Goal: Task Accomplishment & Management: Use online tool/utility

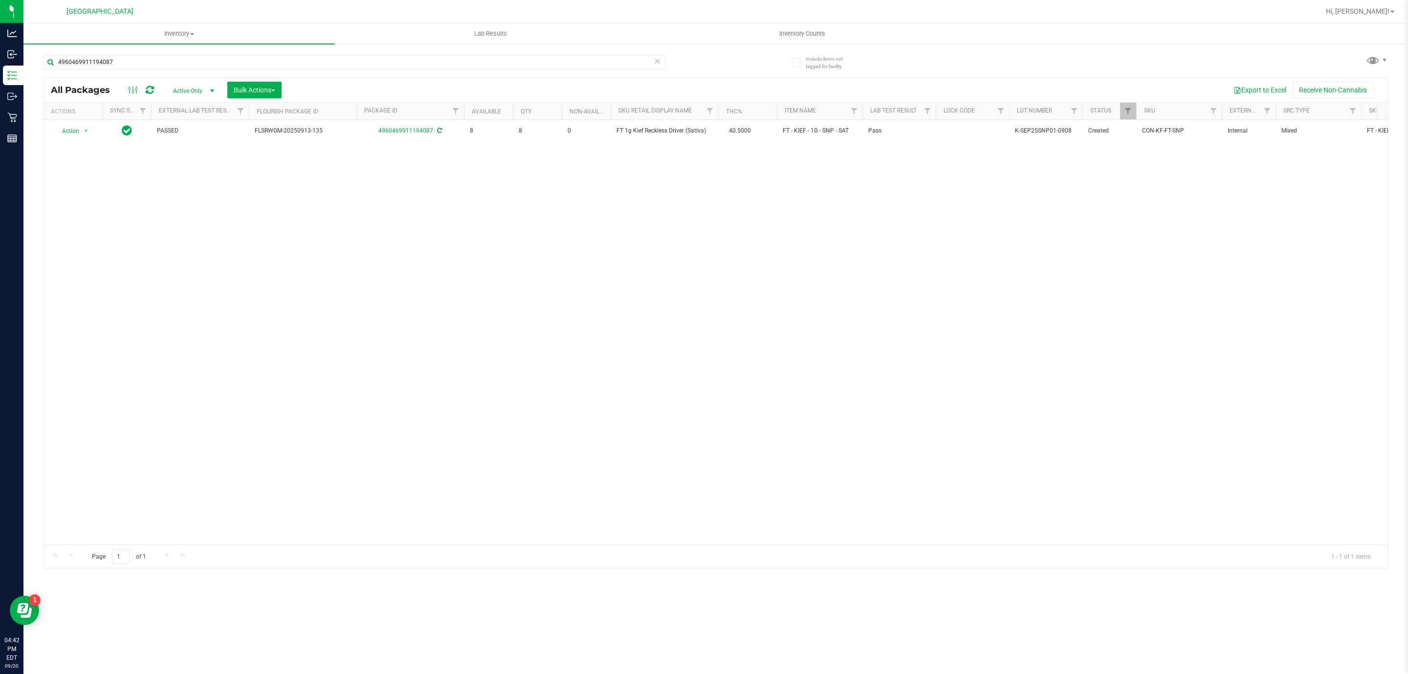
drag, startPoint x: 204, startPoint y: 51, endPoint x: 200, endPoint y: 49, distance: 5.0
click at [201, 50] on div "4960469911194087" at bounding box center [379, 61] width 673 height 31
click at [198, 52] on div "4960469911194087" at bounding box center [379, 61] width 673 height 31
click at [200, 59] on input "4960469911194087" at bounding box center [354, 62] width 622 height 15
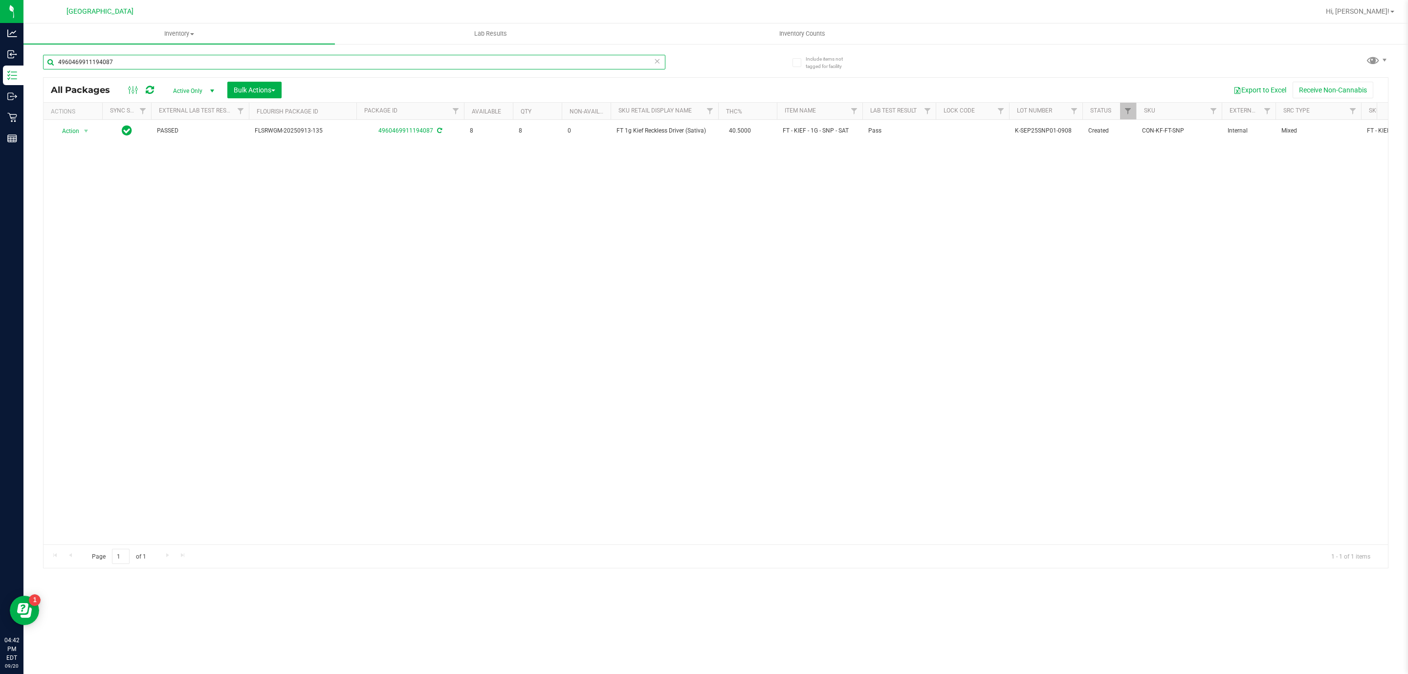
click at [200, 59] on input "4960469911194087" at bounding box center [354, 62] width 622 height 15
click at [650, 129] on span "WNA 10mg Blueberry Soft Chews (Indica) 10ct" at bounding box center [664, 138] width 96 height 19
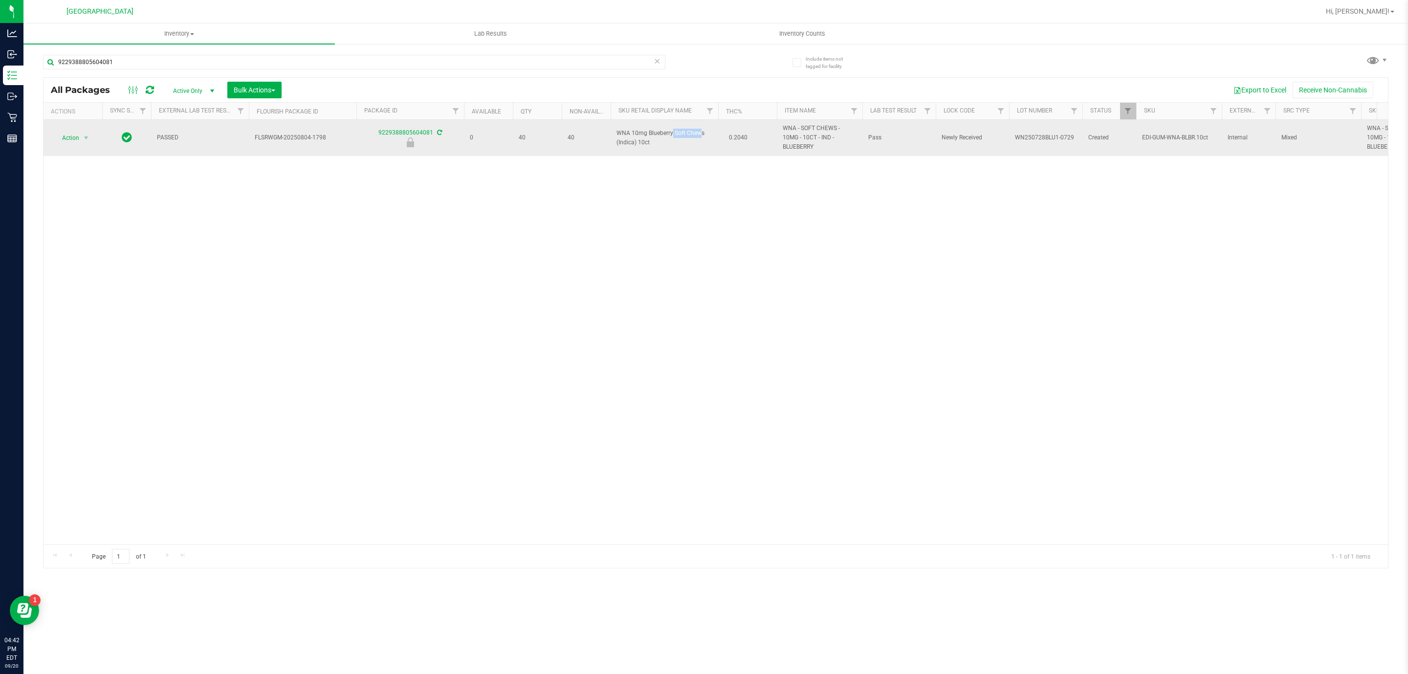
click at [648, 129] on span "WNA 10mg Blueberry Soft Chews (Indica) 10ct" at bounding box center [664, 138] width 96 height 19
copy td "WNA 10mg Blueberry Soft Chews (Indica) 10ct"
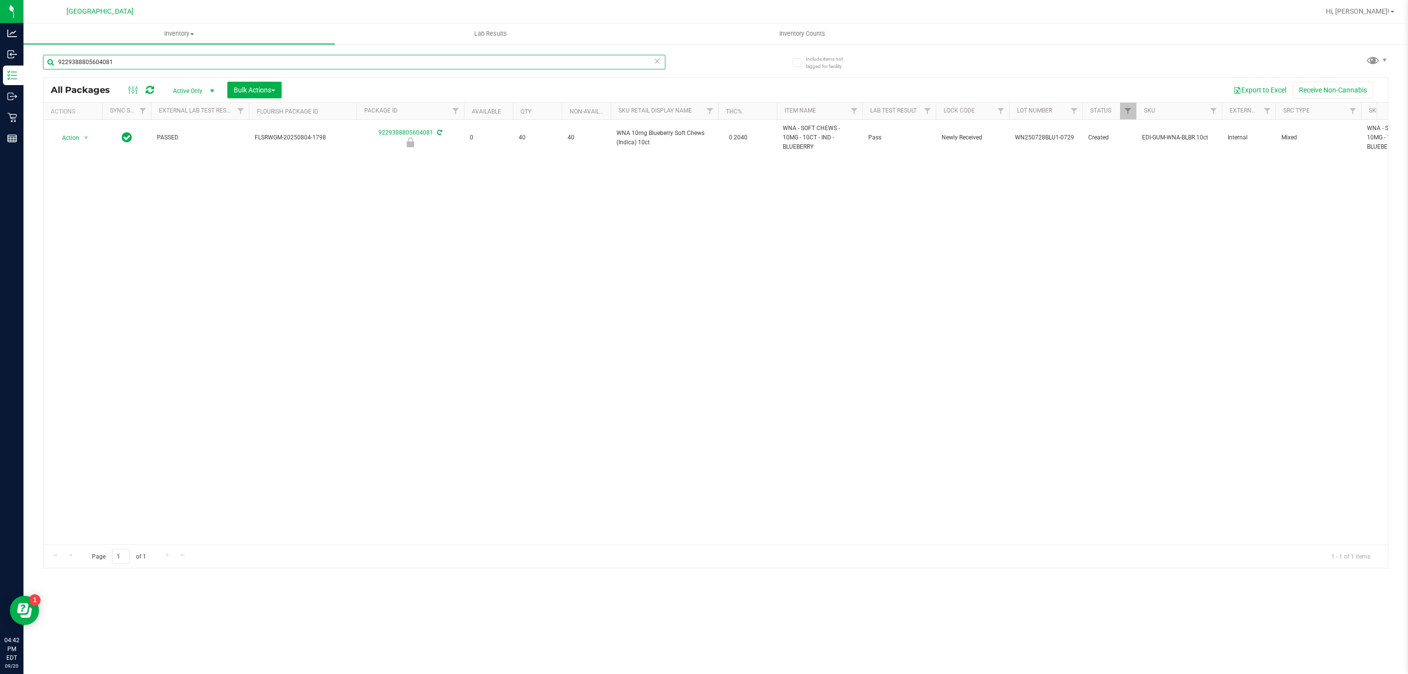
click at [469, 64] on input "9229388805604081" at bounding box center [354, 62] width 622 height 15
paste input "WNA 10mg Blueberry Soft Chews (Indica) 10ct"
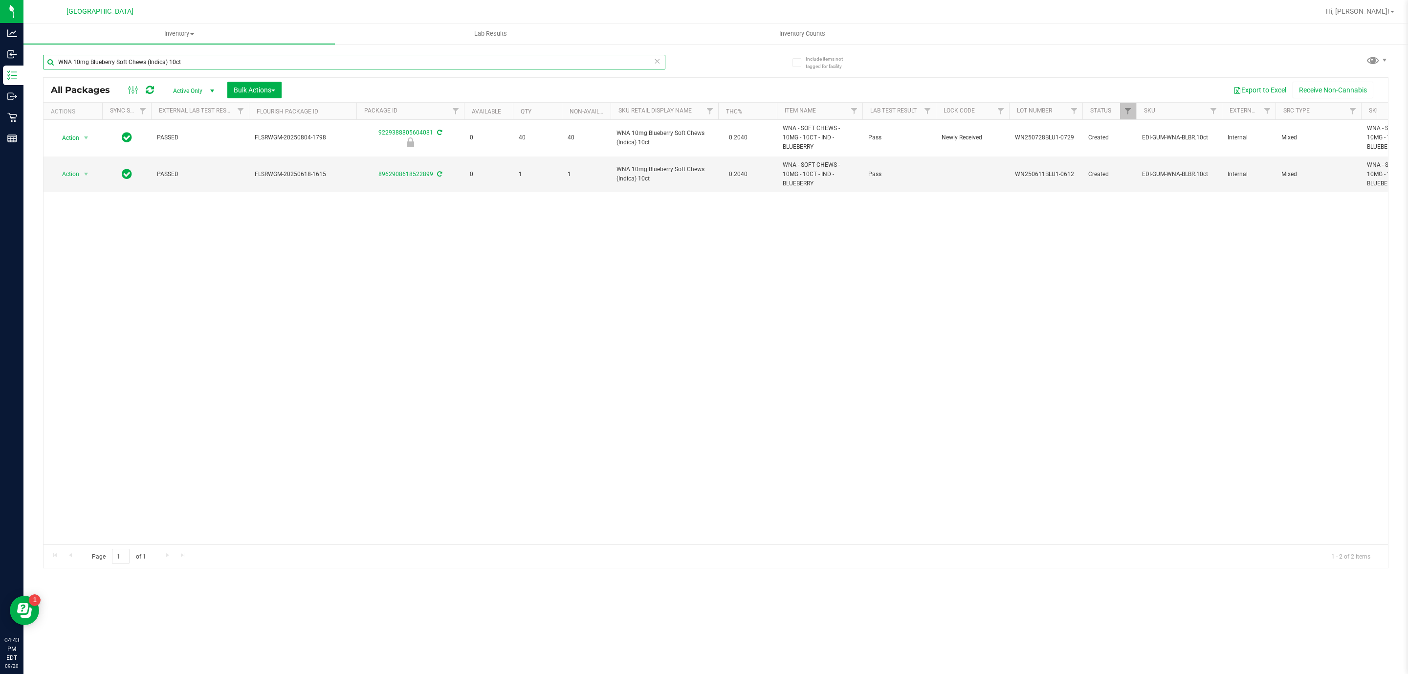
click at [424, 63] on input "WNA 10mg Blueberry Soft Chews (Indica) 10ct" at bounding box center [354, 62] width 622 height 15
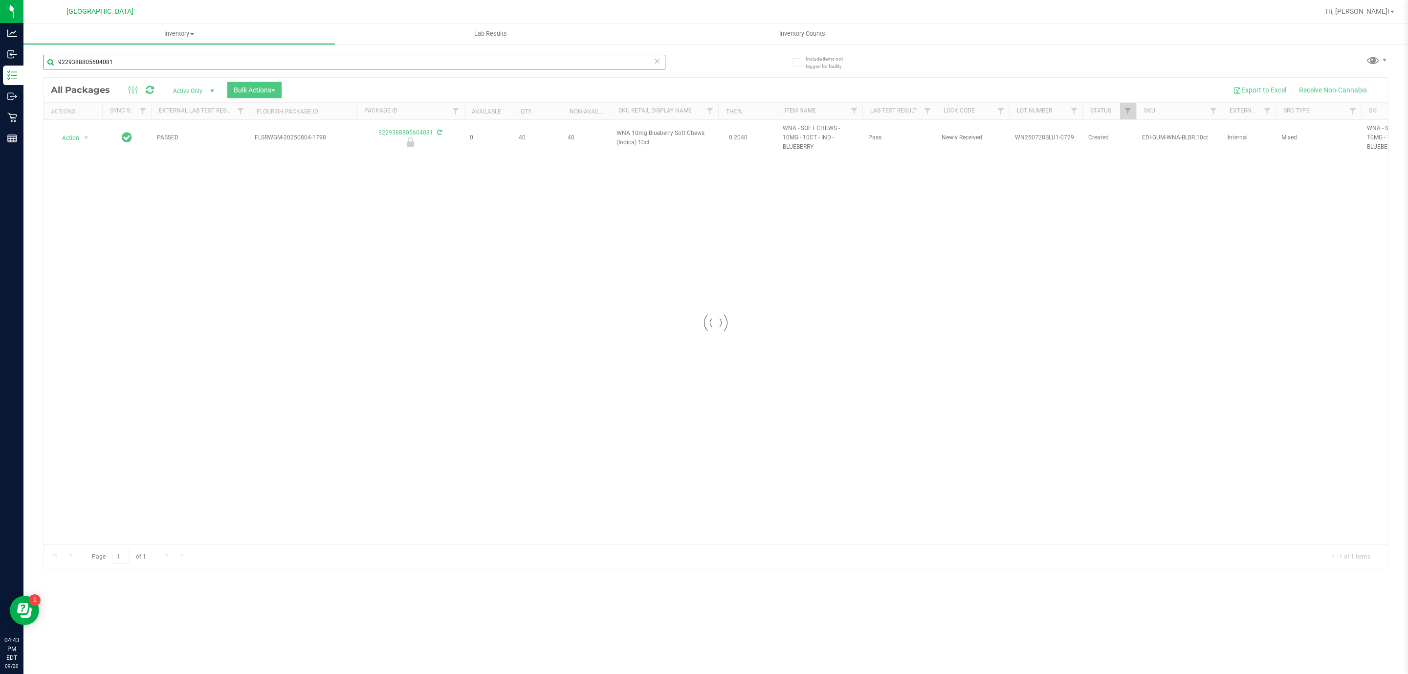
type input "9229388805604081"
click at [84, 132] on div "Action Action Edit attributes Global inventory Locate package Package audit log…" at bounding box center [72, 138] width 47 height 14
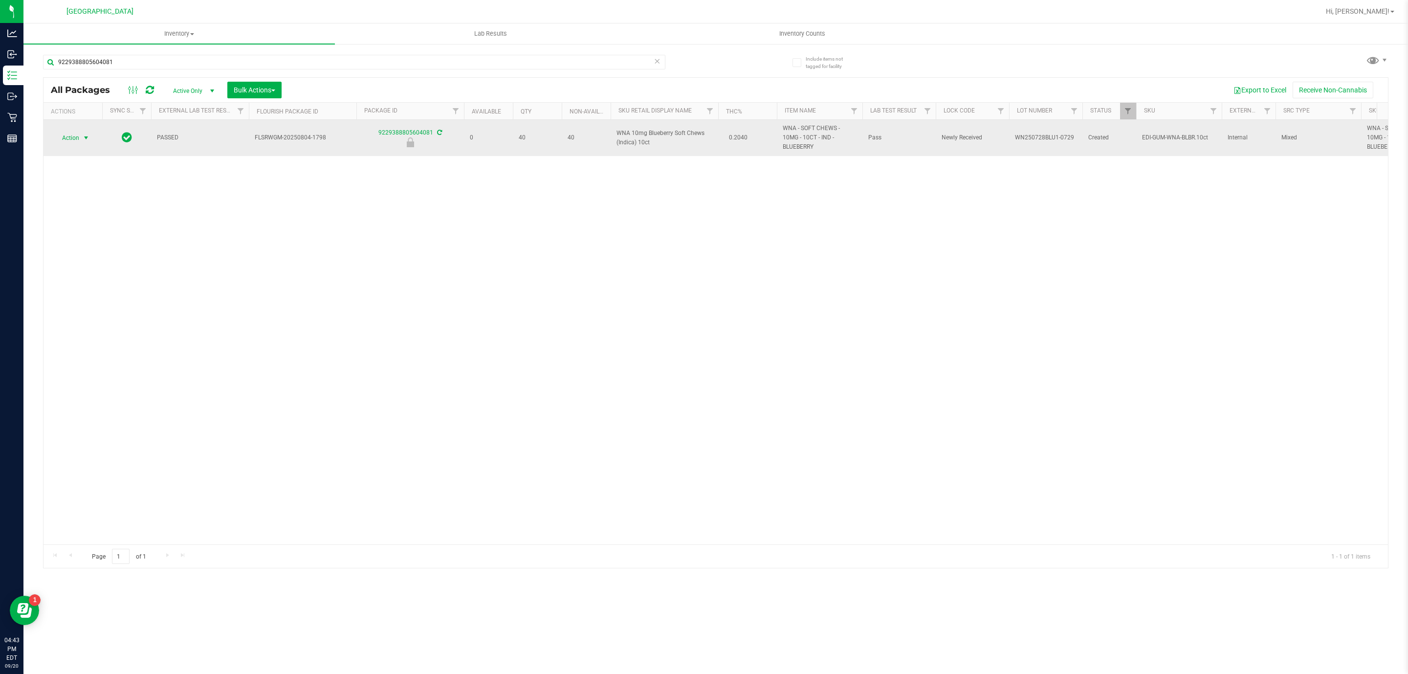
click at [84, 134] on span "select" at bounding box center [86, 138] width 8 height 8
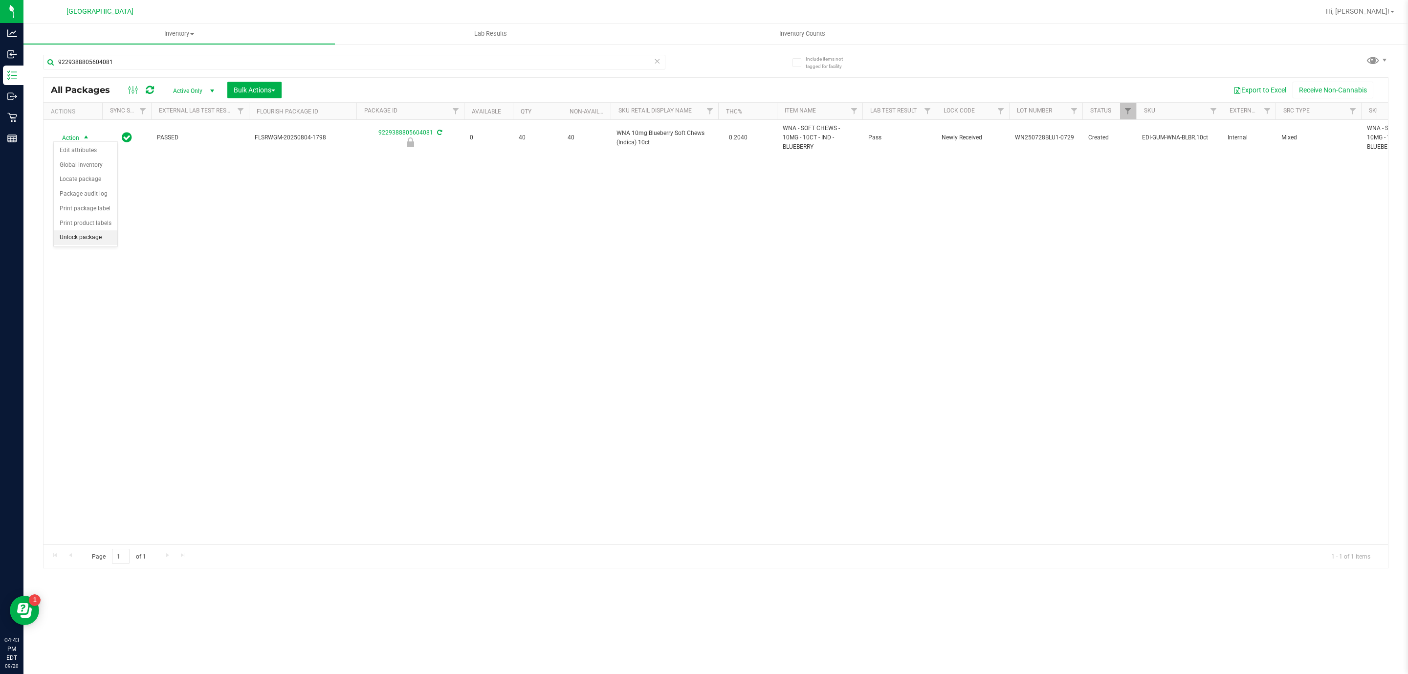
click at [84, 236] on li "Unlock package" at bounding box center [86, 237] width 64 height 15
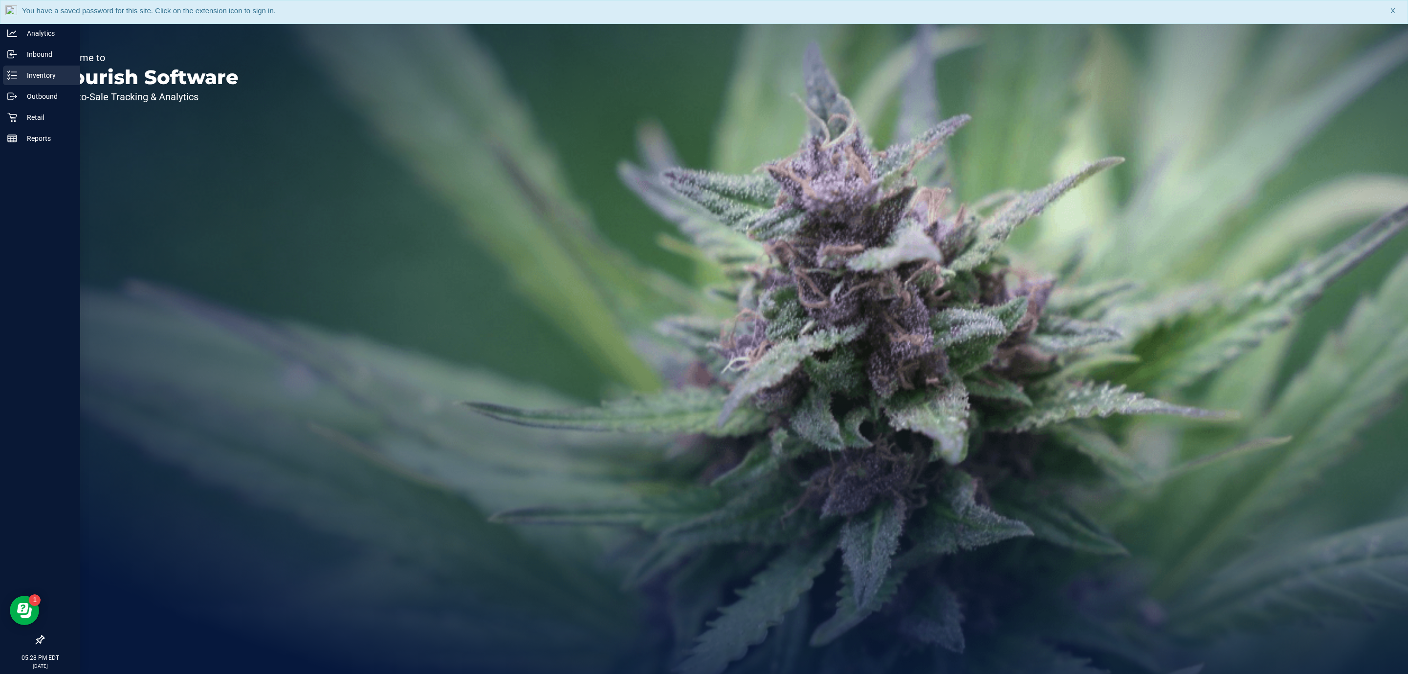
click at [18, 76] on p "Inventory" at bounding box center [46, 75] width 59 height 12
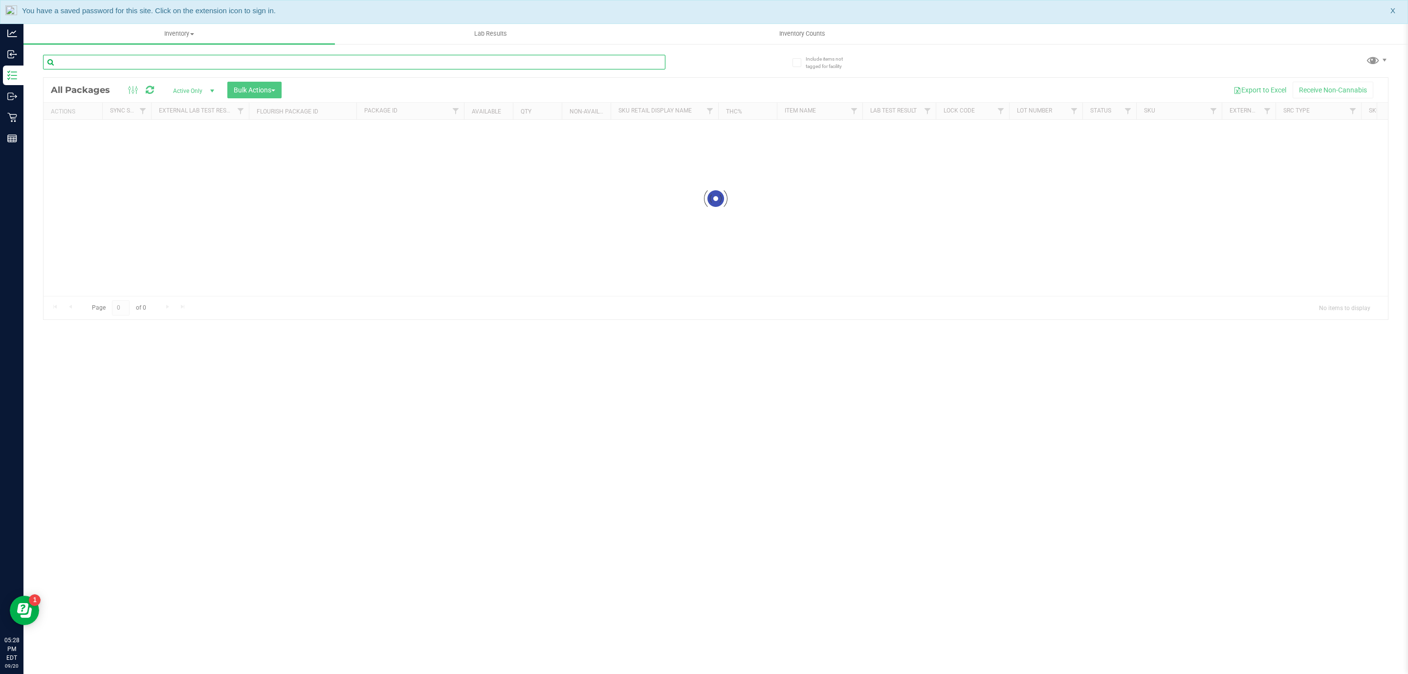
click at [234, 62] on input "text" at bounding box center [354, 62] width 622 height 15
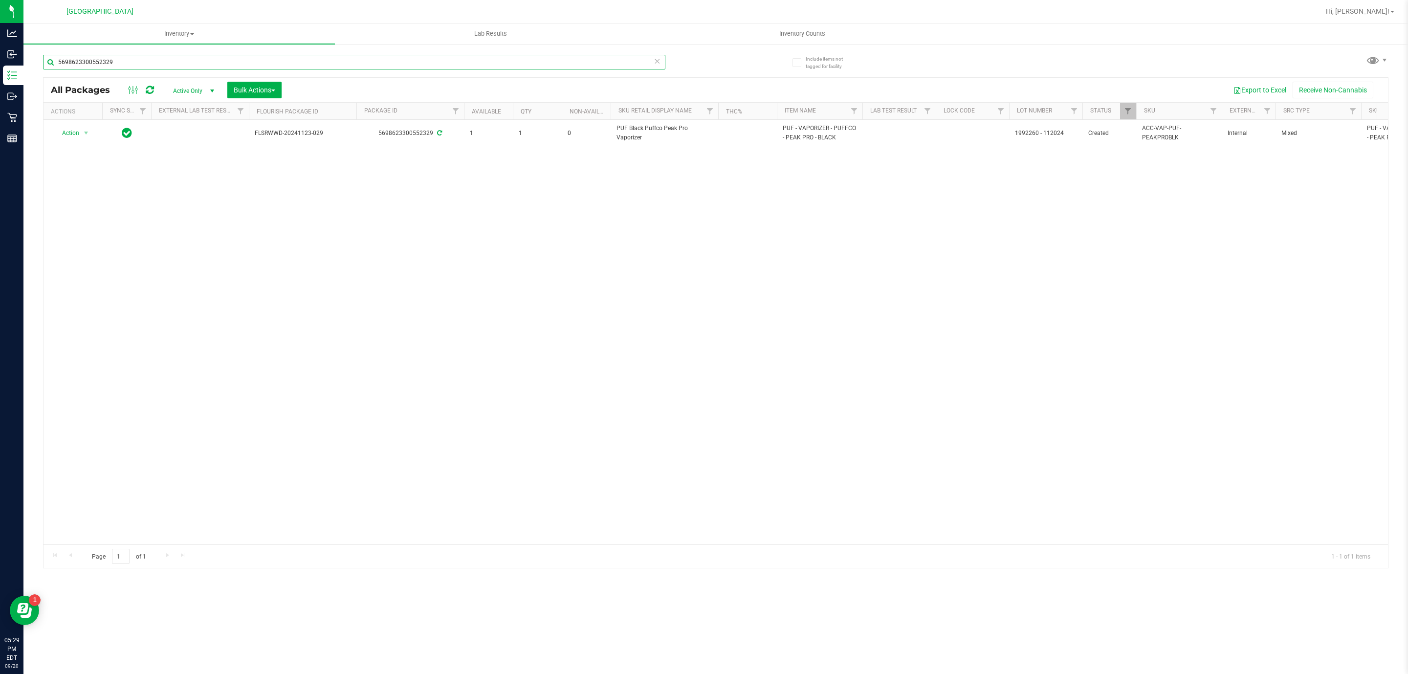
drag, startPoint x: 204, startPoint y: 145, endPoint x: 264, endPoint y: 55, distance: 108.9
click at [264, 55] on input "5698623300552329" at bounding box center [354, 62] width 622 height 15
click at [263, 56] on input "5698623300552329" at bounding box center [354, 62] width 622 height 15
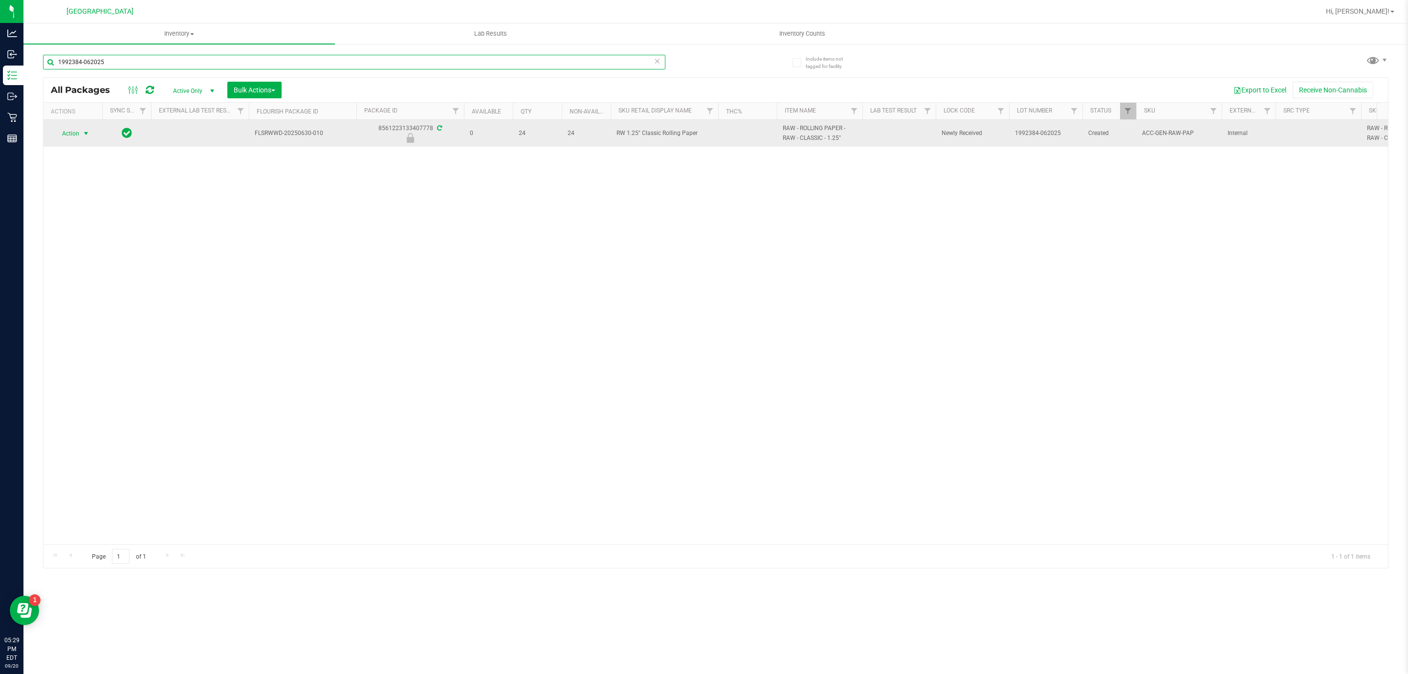
type input "1992384-062025"
click at [86, 132] on span "select" at bounding box center [86, 134] width 8 height 8
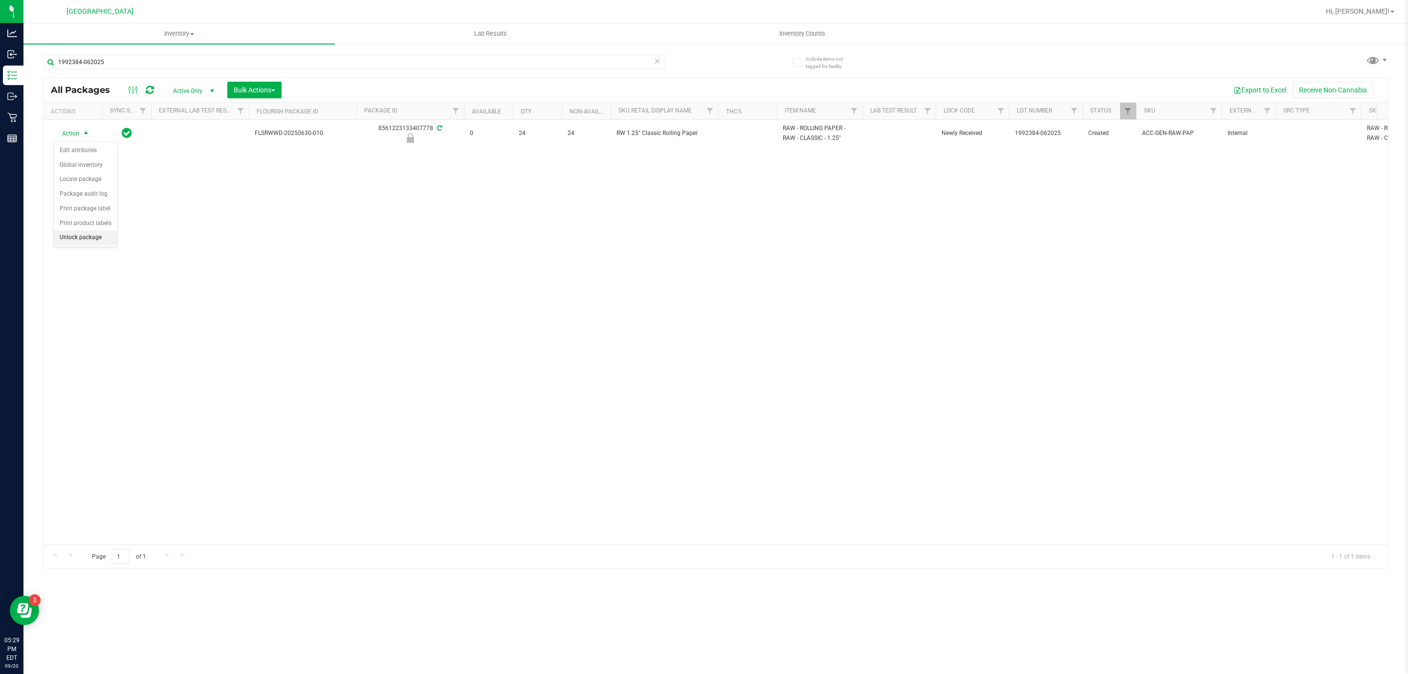
click at [83, 240] on li "Unlock package" at bounding box center [86, 237] width 64 height 15
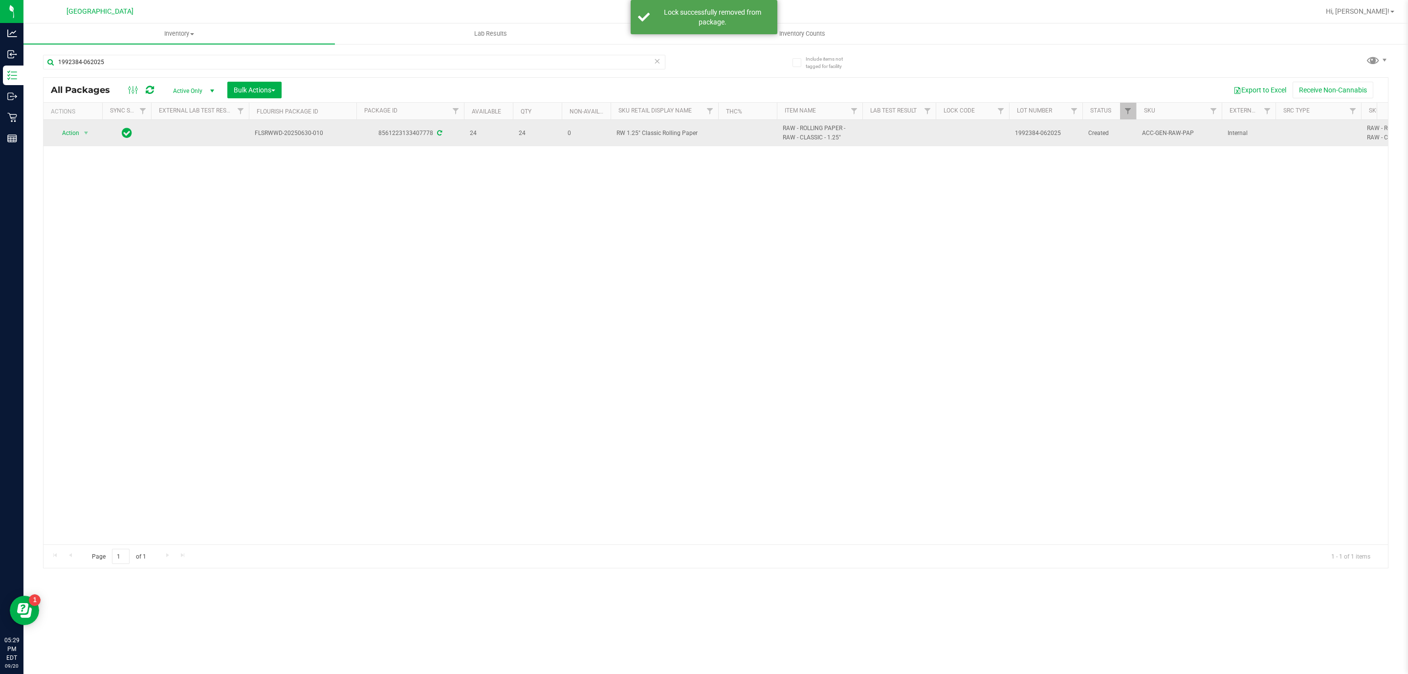
click at [631, 132] on span "RW 1.25" Classic Rolling Paper" at bounding box center [664, 133] width 96 height 9
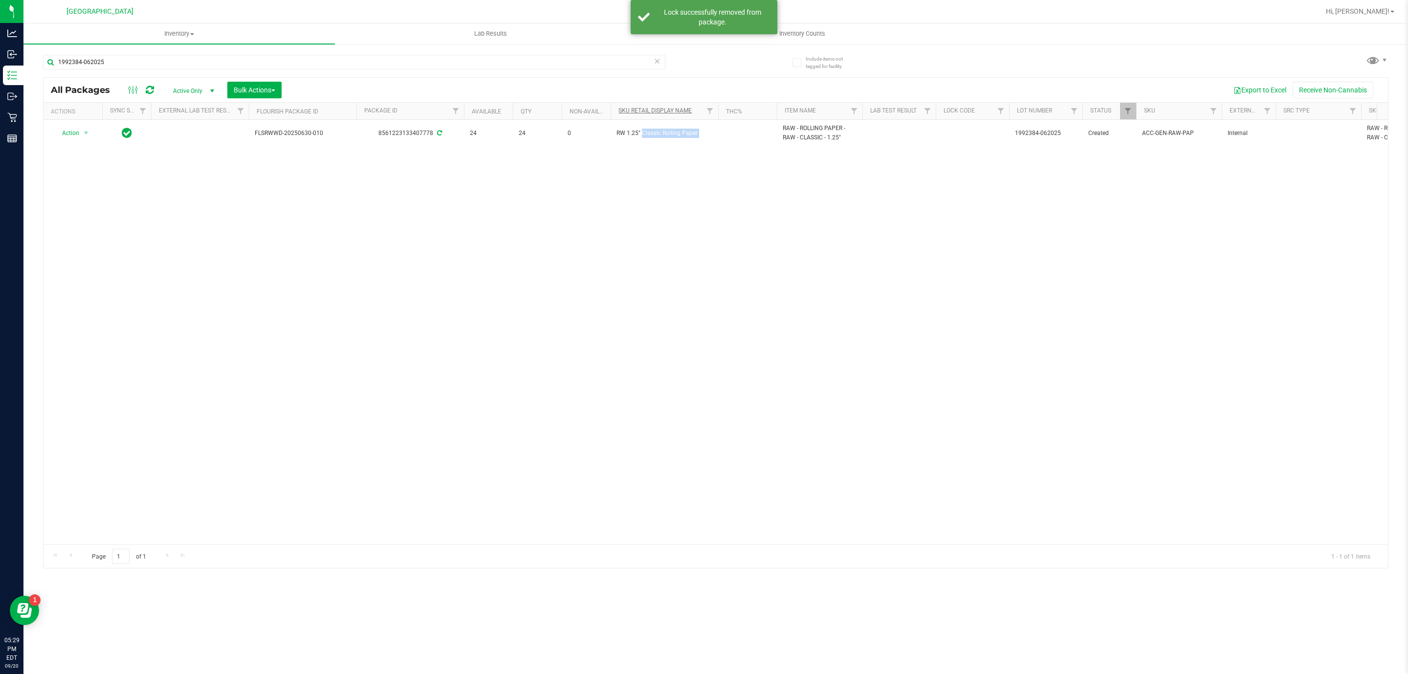
copy tr "RW 1.25" Classic Rolling Paper"
click at [578, 58] on input "1992384-062025" at bounding box center [354, 62] width 622 height 15
paste input "RW 1.25" Classic Rolling Paper"
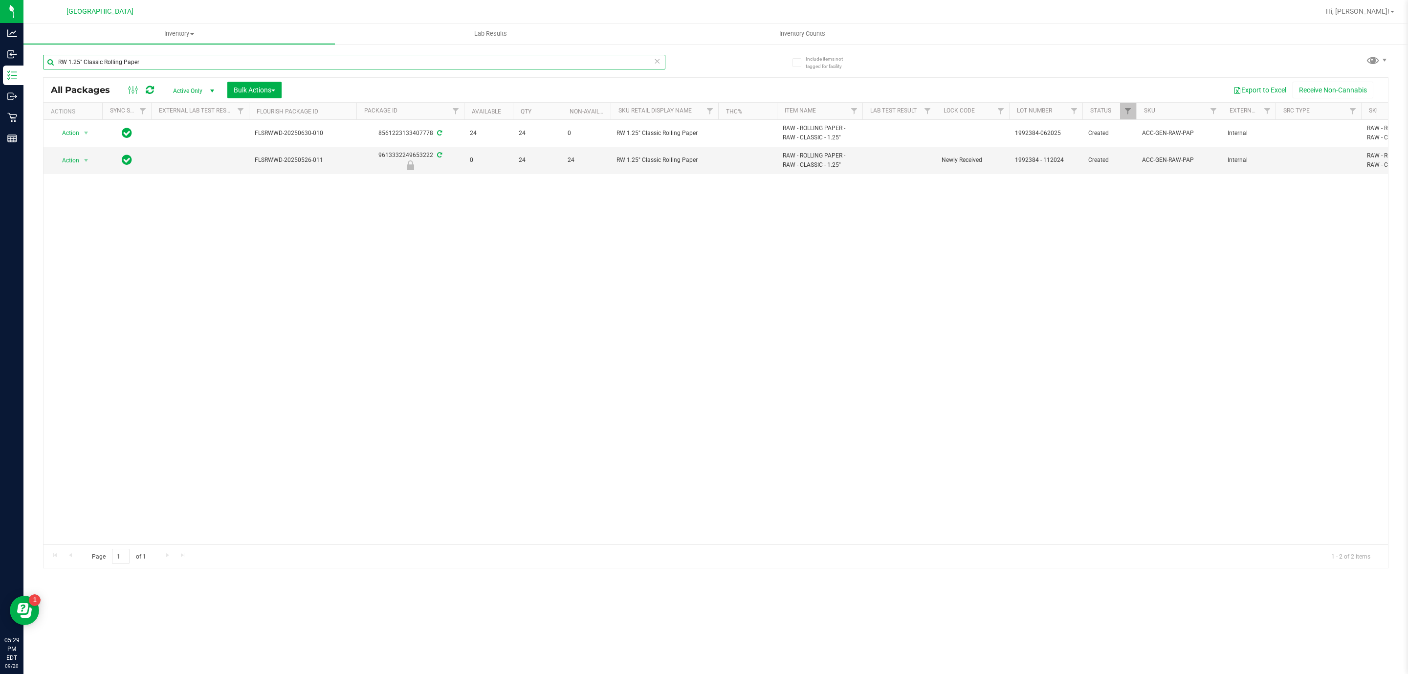
click at [566, 59] on input "RW 1.25" Classic Rolling Paper" at bounding box center [354, 62] width 622 height 15
type input "]"
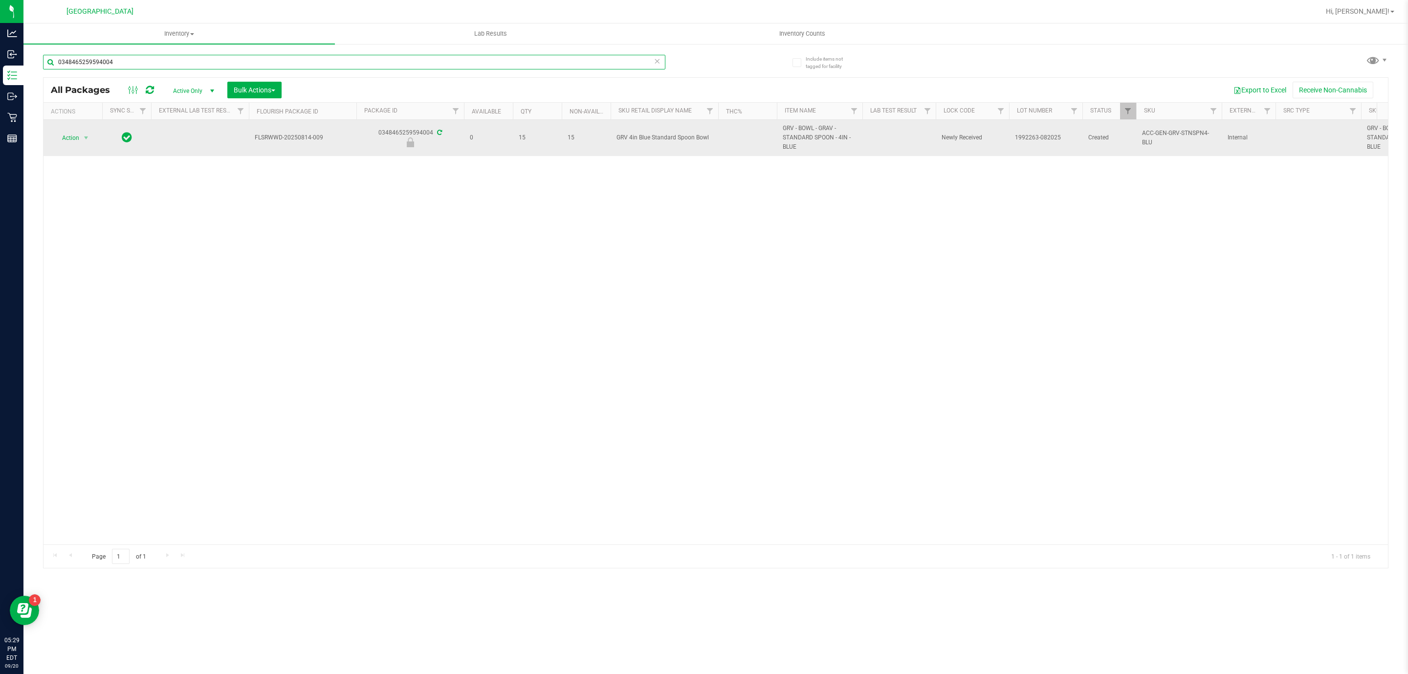
type input "0348465259594004"
click at [65, 136] on span "Action" at bounding box center [66, 138] width 26 height 14
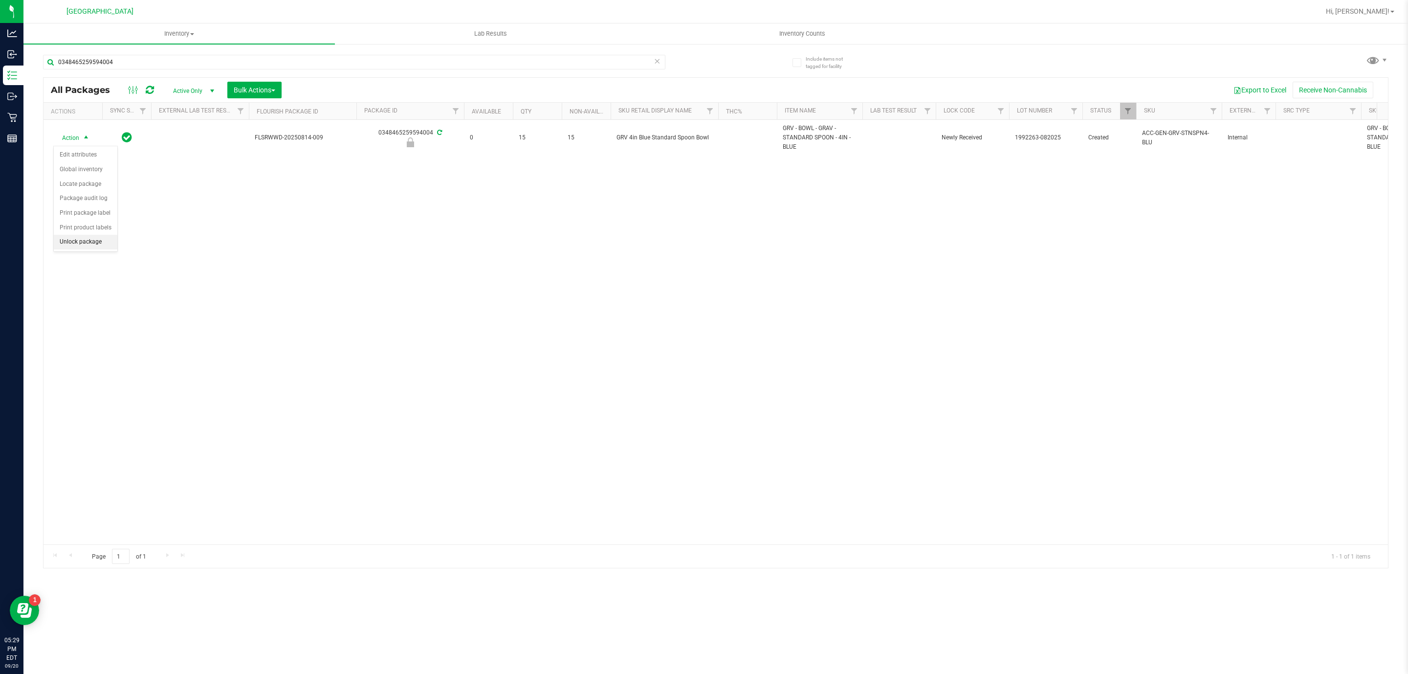
click at [77, 246] on li "Unlock package" at bounding box center [86, 242] width 64 height 15
